Goal: Navigation & Orientation: Find specific page/section

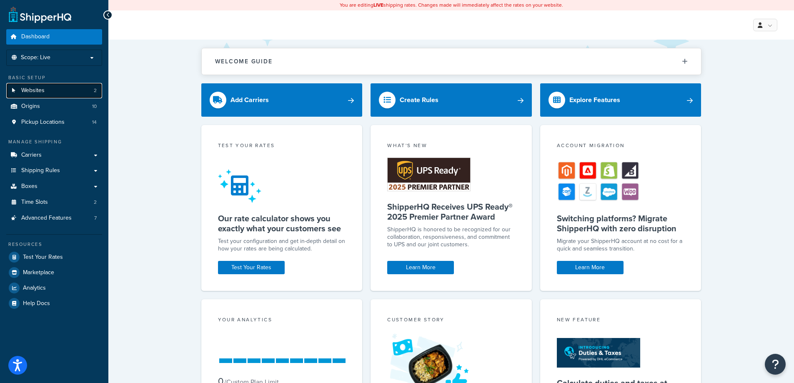
click at [52, 92] on link "Websites 2" at bounding box center [54, 90] width 96 height 15
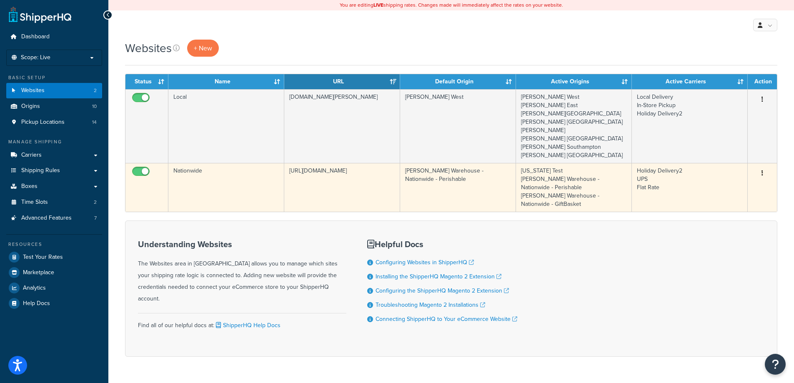
click at [211, 167] on td "Nationwide" at bounding box center [226, 187] width 116 height 49
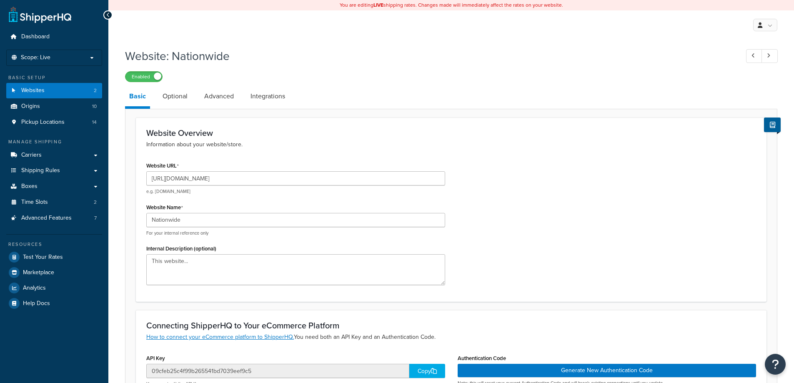
select select "49485"
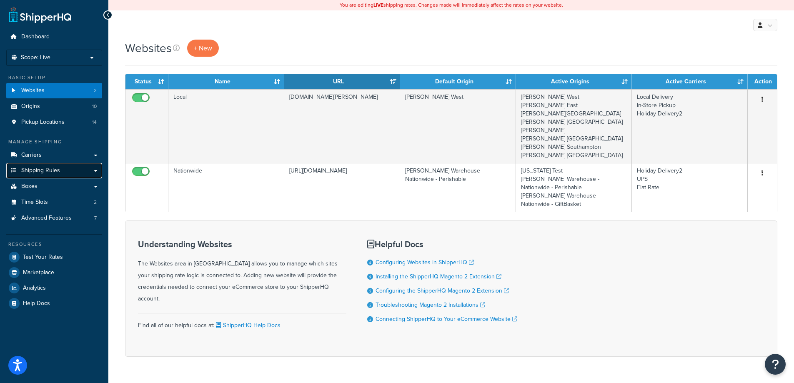
click at [51, 165] on link "Shipping Rules" at bounding box center [54, 170] width 96 height 15
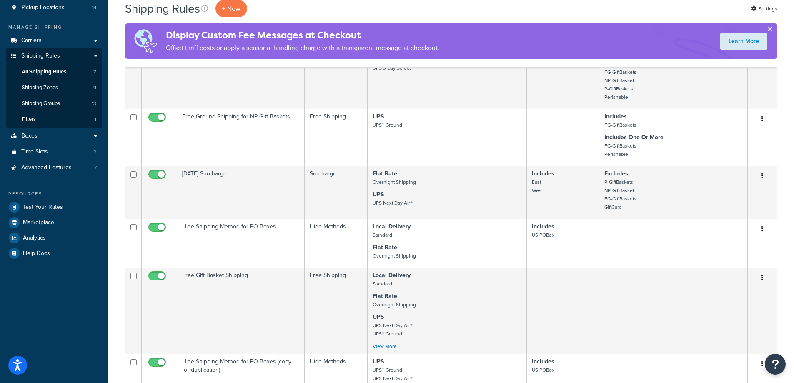
scroll to position [42, 0]
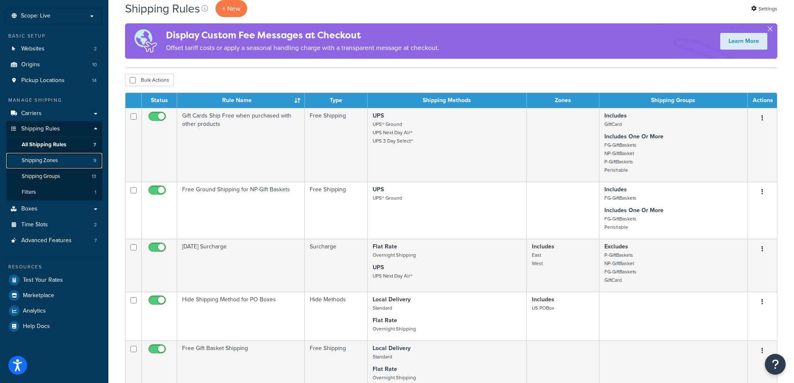
click at [56, 158] on span "Shipping Zones" at bounding box center [40, 160] width 36 height 7
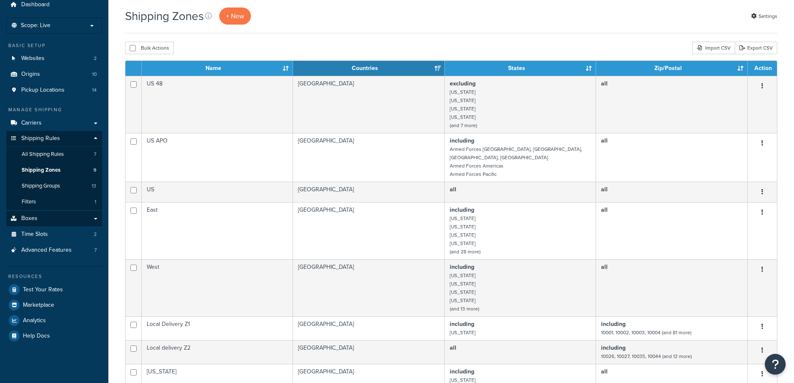
scroll to position [42, 0]
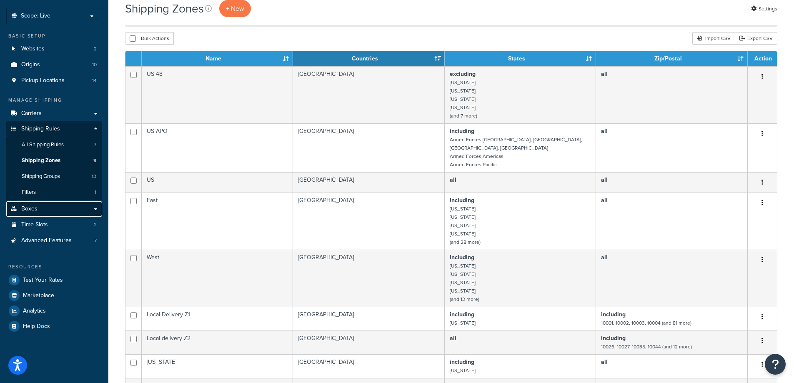
click at [37, 204] on link "Boxes" at bounding box center [54, 208] width 96 height 15
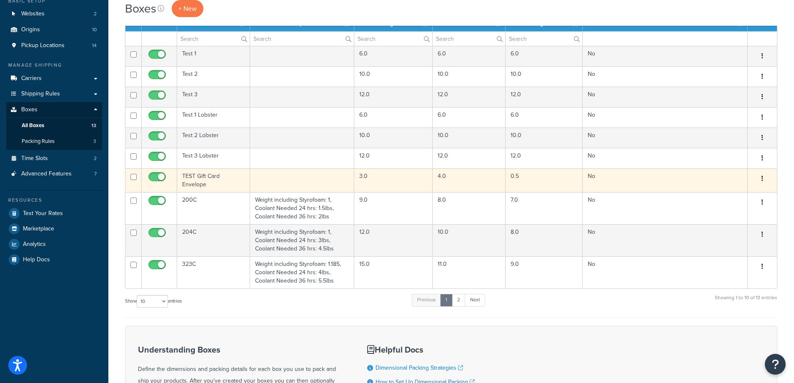
scroll to position [83, 0]
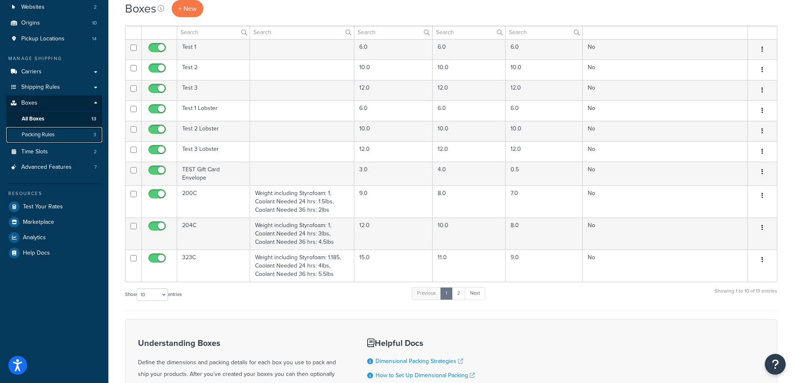
click at [39, 138] on link "Packing Rules 3" at bounding box center [54, 134] width 96 height 15
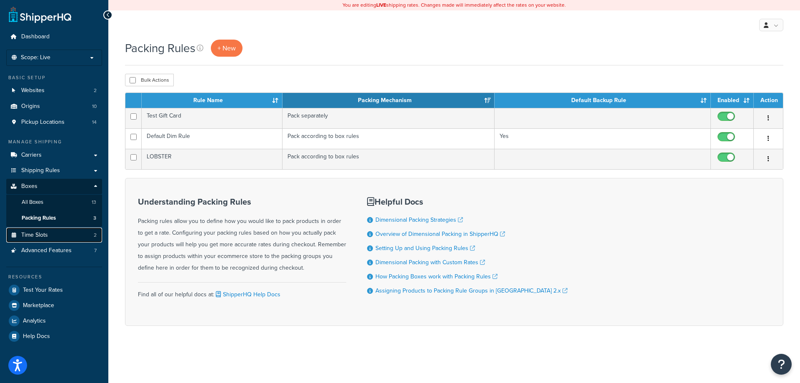
click at [51, 235] on link "Time Slots 2" at bounding box center [54, 234] width 96 height 15
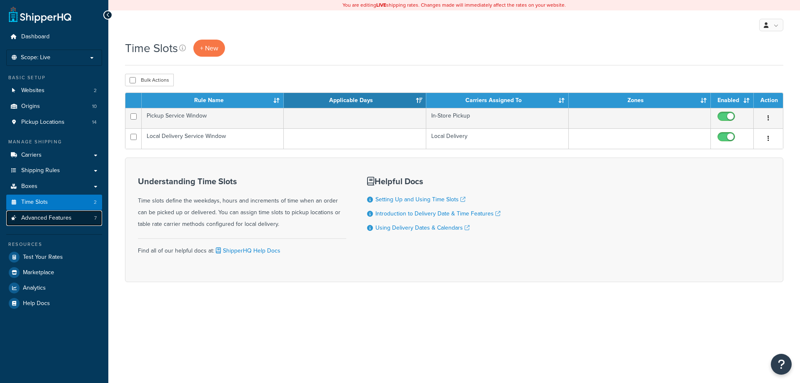
click at [49, 216] on span "Advanced Features" at bounding box center [46, 218] width 50 height 7
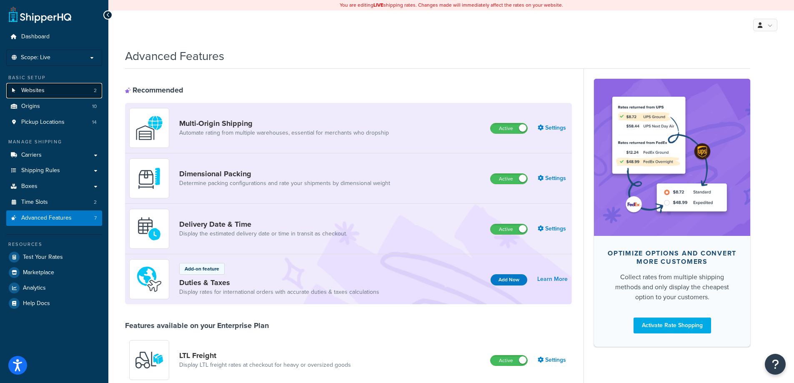
click at [48, 90] on link "Websites 2" at bounding box center [54, 90] width 96 height 15
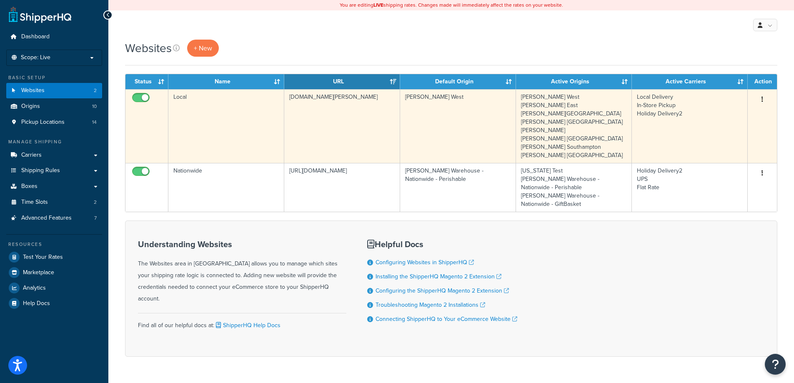
click at [469, 132] on td "[PERSON_NAME] West" at bounding box center [458, 126] width 116 height 74
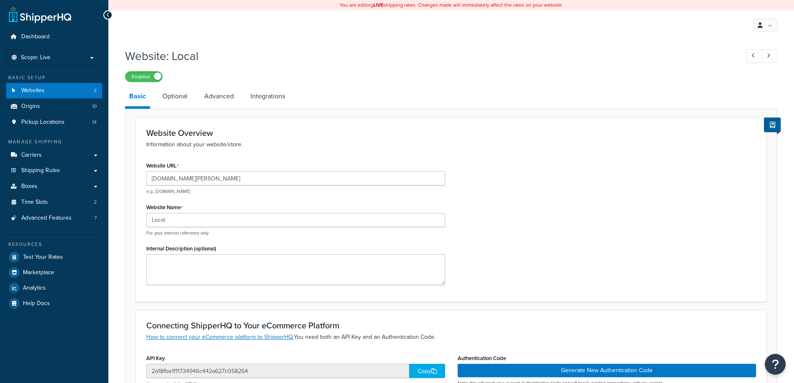
select select "53490"
click at [172, 97] on link "Optional" at bounding box center [174, 96] width 33 height 20
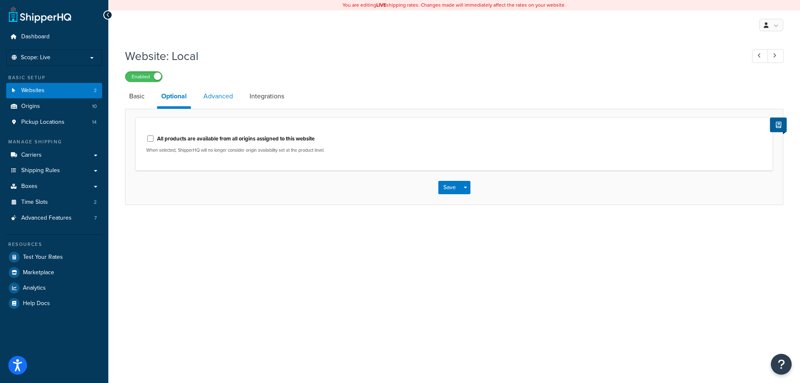
click at [224, 102] on link "Advanced" at bounding box center [218, 96] width 38 height 20
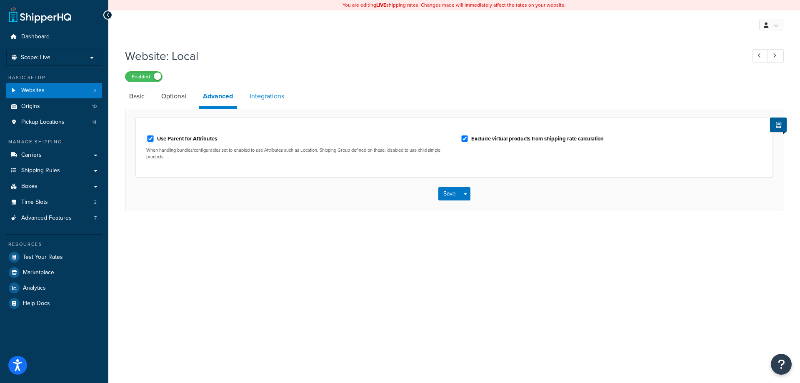
click at [269, 97] on link "Integrations" at bounding box center [266, 96] width 43 height 20
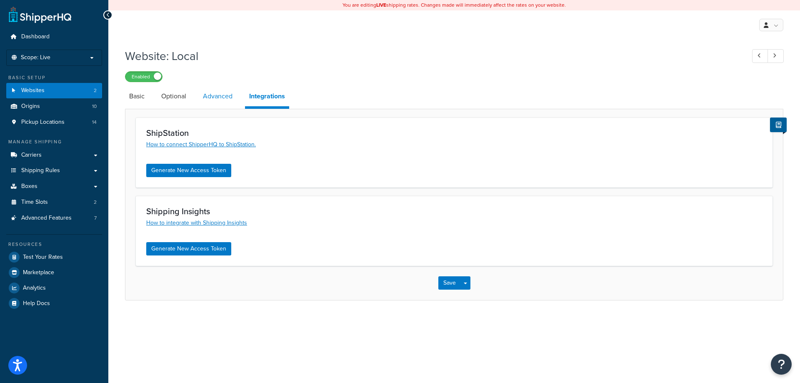
click at [221, 98] on link "Advanced" at bounding box center [218, 96] width 38 height 20
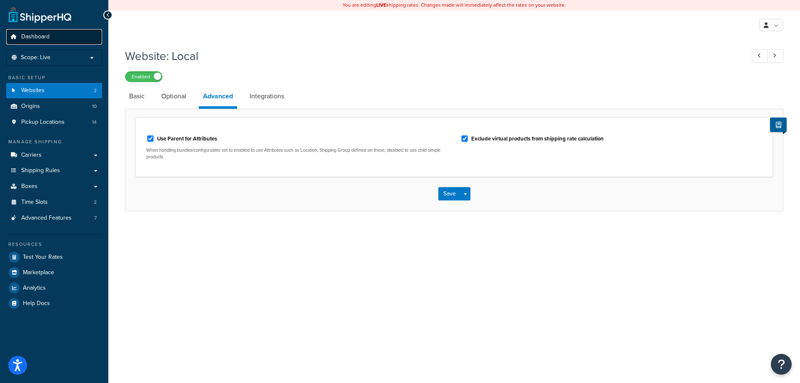
click at [43, 39] on span "Dashboard" at bounding box center [35, 36] width 28 height 7
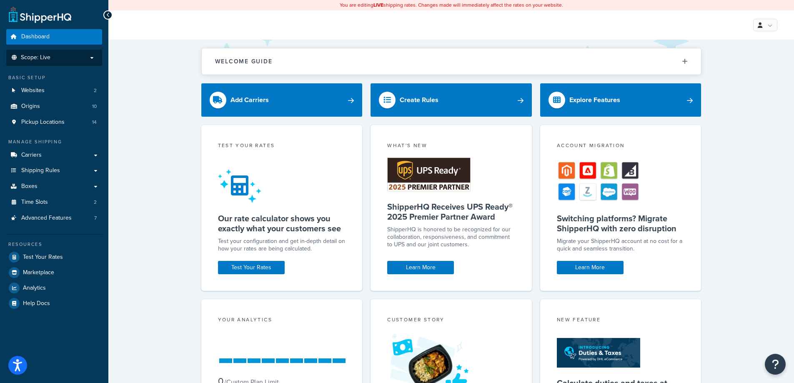
click at [25, 52] on li "Scope: Live" at bounding box center [54, 58] width 96 height 16
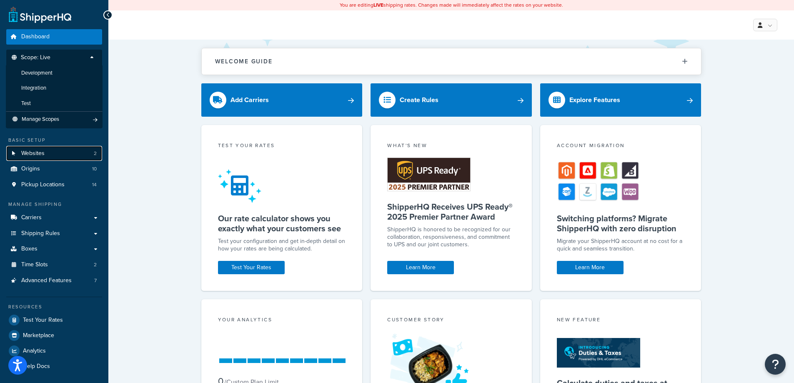
click at [42, 151] on span "Websites" at bounding box center [32, 153] width 23 height 7
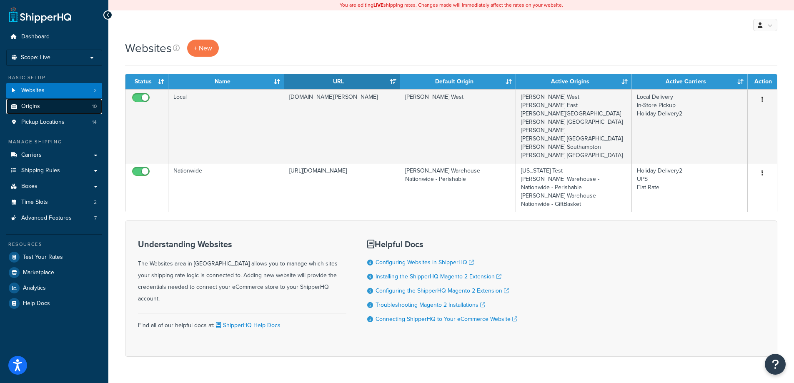
click at [40, 108] on link "Origins 10" at bounding box center [54, 106] width 96 height 15
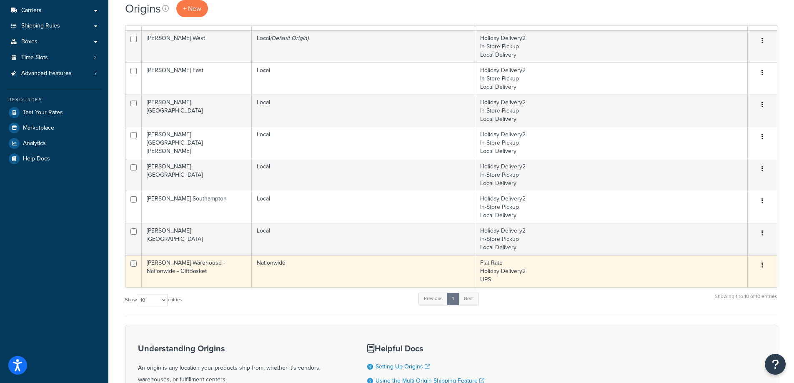
scroll to position [208, 0]
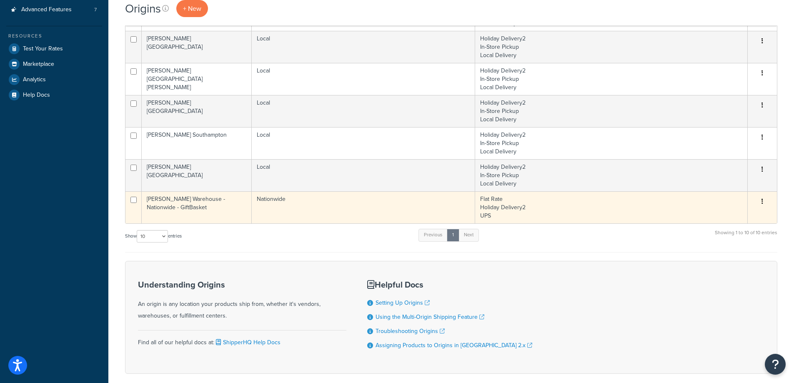
click at [301, 202] on td "Nationwide" at bounding box center [363, 207] width 223 height 32
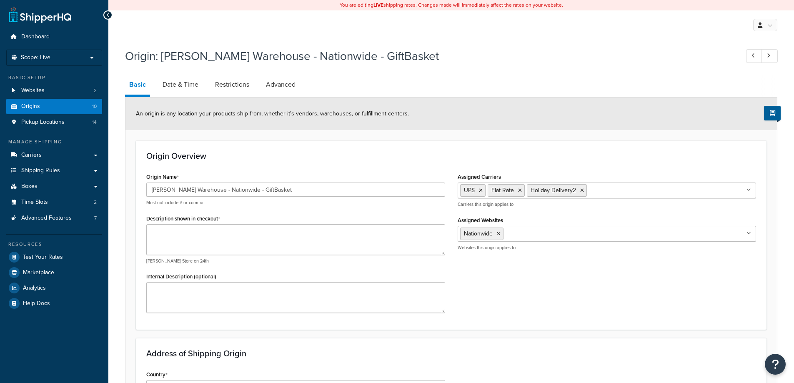
select select "32"
click at [192, 88] on link "Date & Time" at bounding box center [180, 85] width 44 height 20
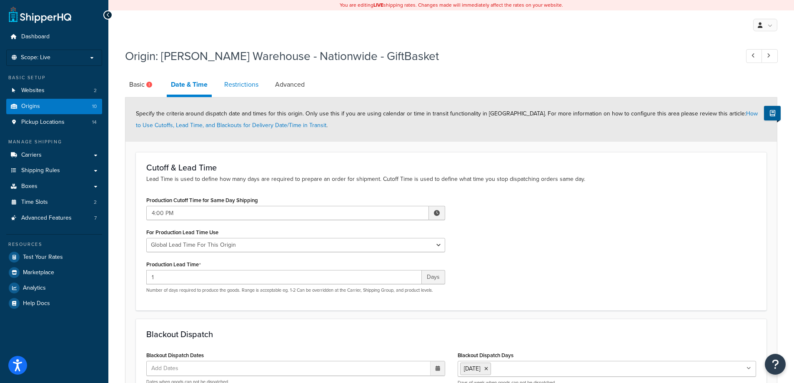
click at [231, 85] on link "Restrictions" at bounding box center [241, 85] width 42 height 20
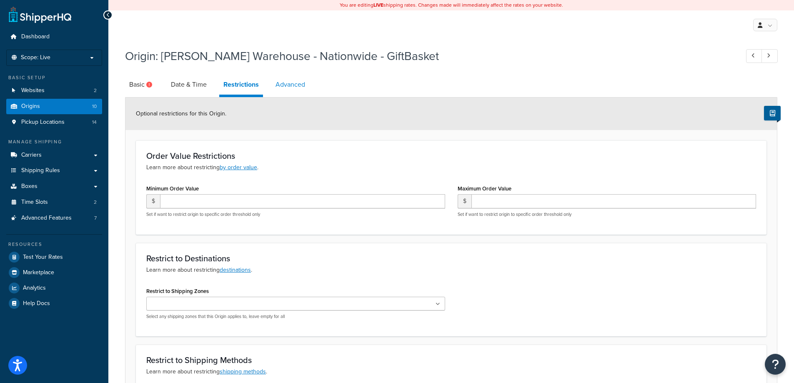
click at [292, 85] on link "Advanced" at bounding box center [290, 85] width 38 height 20
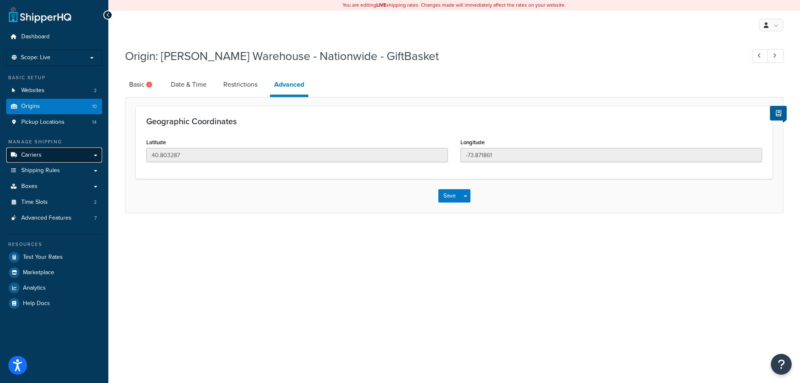
click at [52, 159] on link "Carriers" at bounding box center [54, 154] width 96 height 15
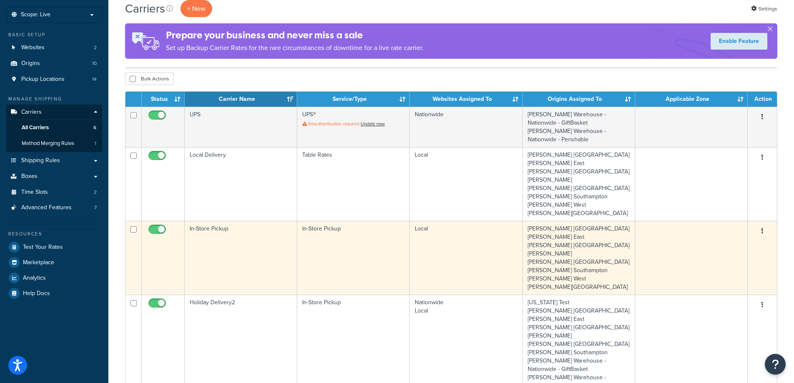
scroll to position [167, 0]
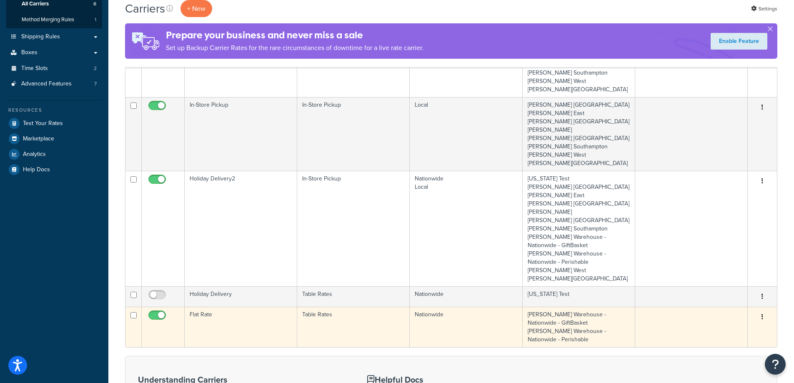
click at [387, 307] on td "Table Rates" at bounding box center [353, 327] width 112 height 40
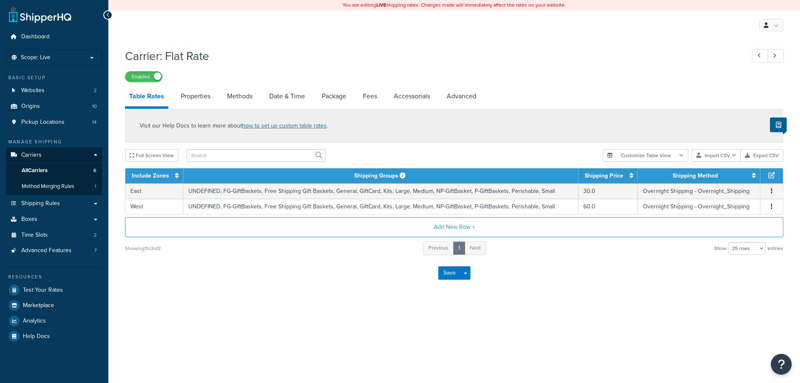
select select "25"
click at [201, 100] on link "Properties" at bounding box center [196, 96] width 38 height 20
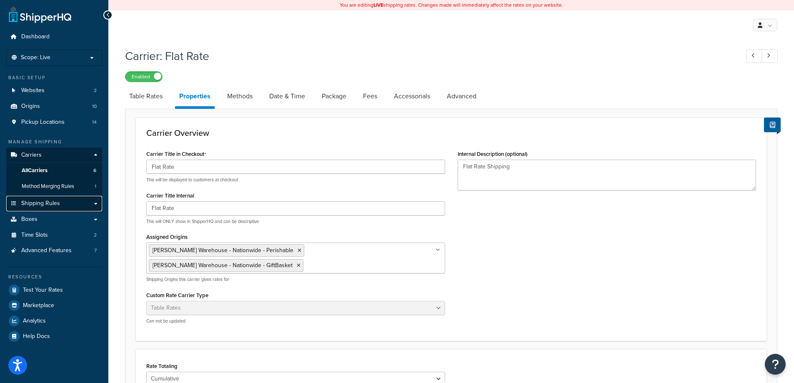
click at [56, 204] on span "Shipping Rules" at bounding box center [40, 203] width 39 height 7
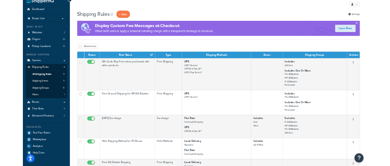
scroll to position [42, 0]
